Goal: Find specific page/section: Find specific page/section

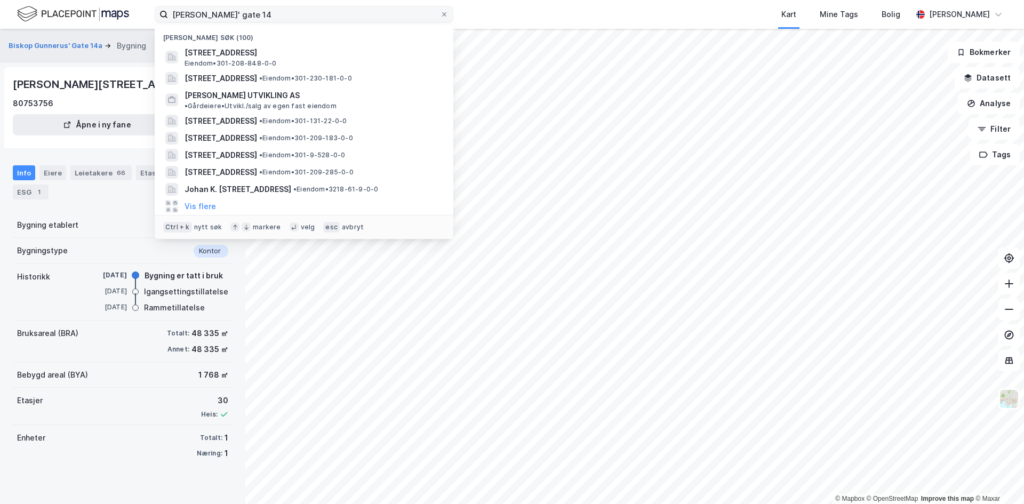
drag, startPoint x: 0, startPoint y: 0, endPoint x: 262, endPoint y: 21, distance: 262.7
click at [262, 21] on input "[PERSON_NAME]' gate 14" at bounding box center [304, 14] width 272 height 16
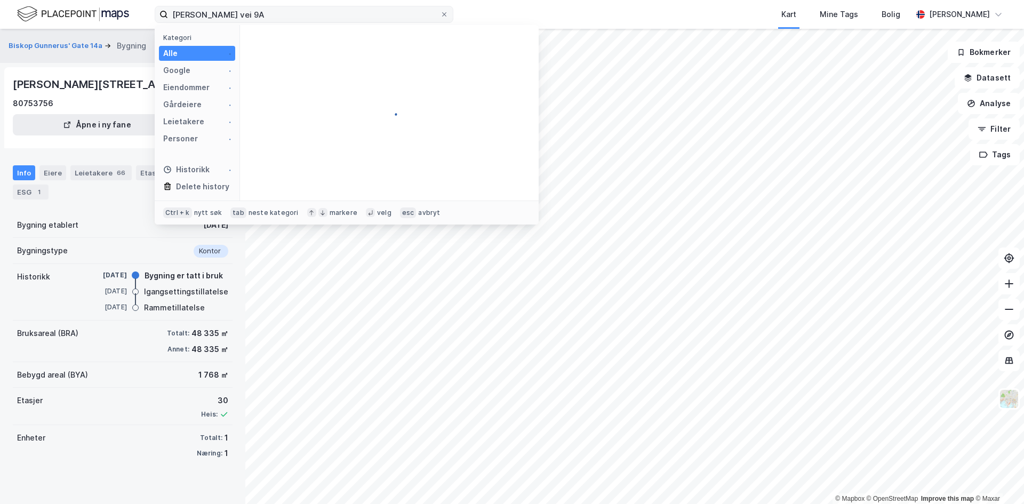
type input "[PERSON_NAME] vei 9A"
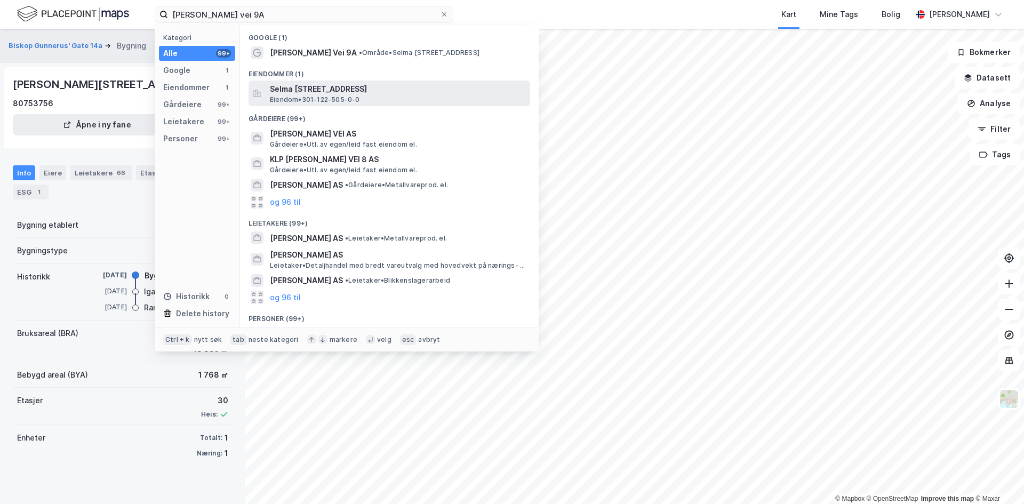
click at [303, 86] on span "Selma [STREET_ADDRESS]" at bounding box center [398, 89] width 256 height 13
